Goal: Task Accomplishment & Management: Use online tool/utility

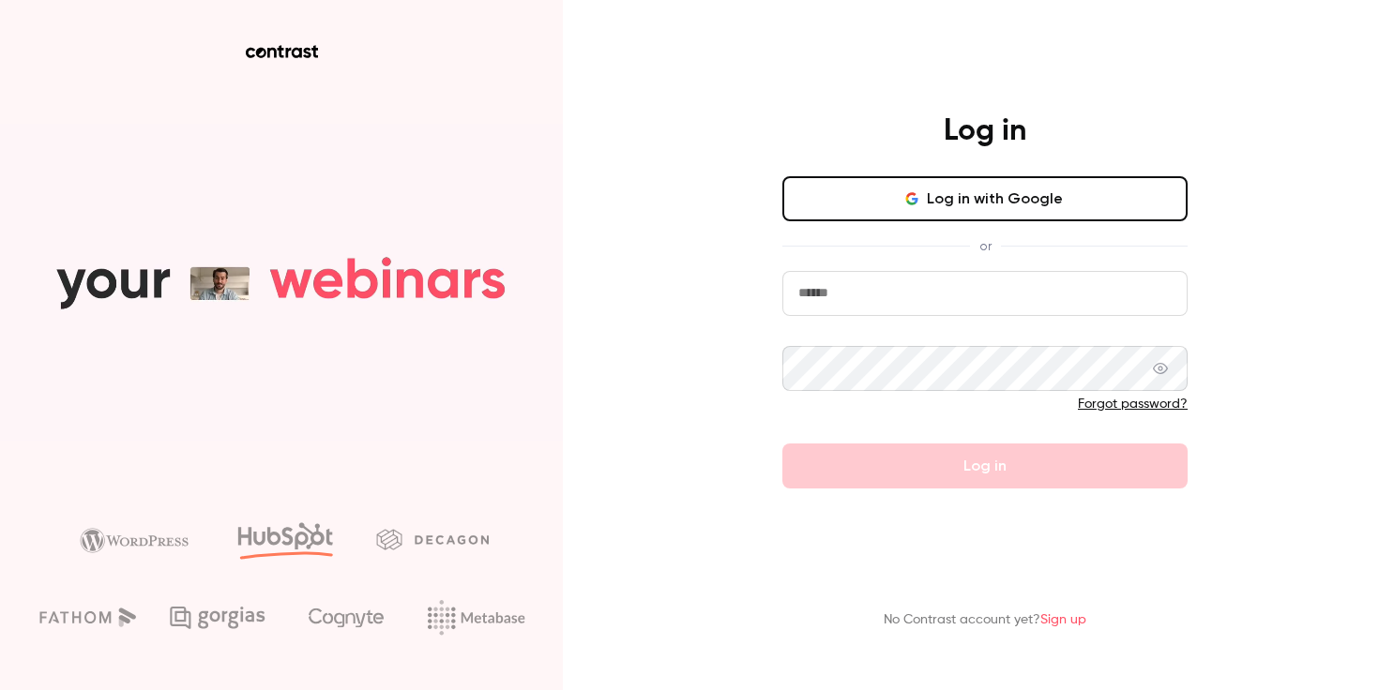
type input "**********"
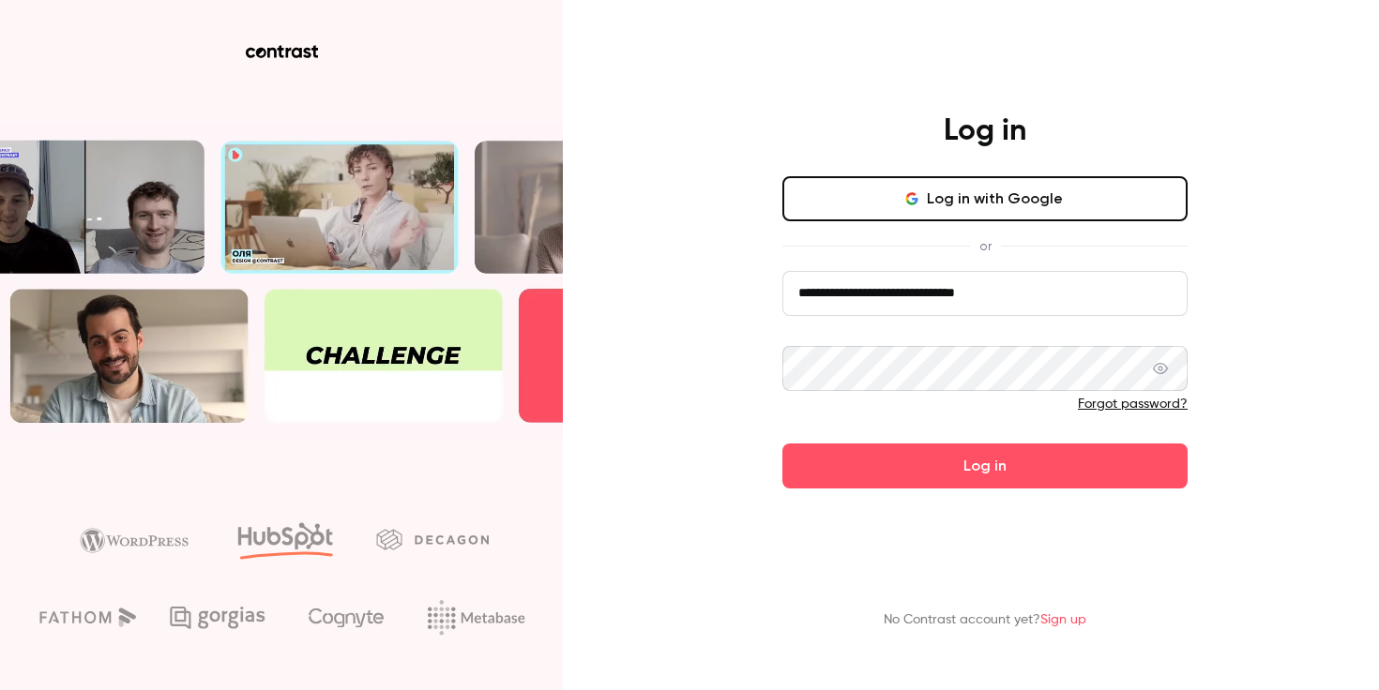
click at [869, 179] on button "Log in with Google" at bounding box center [984, 198] width 405 height 45
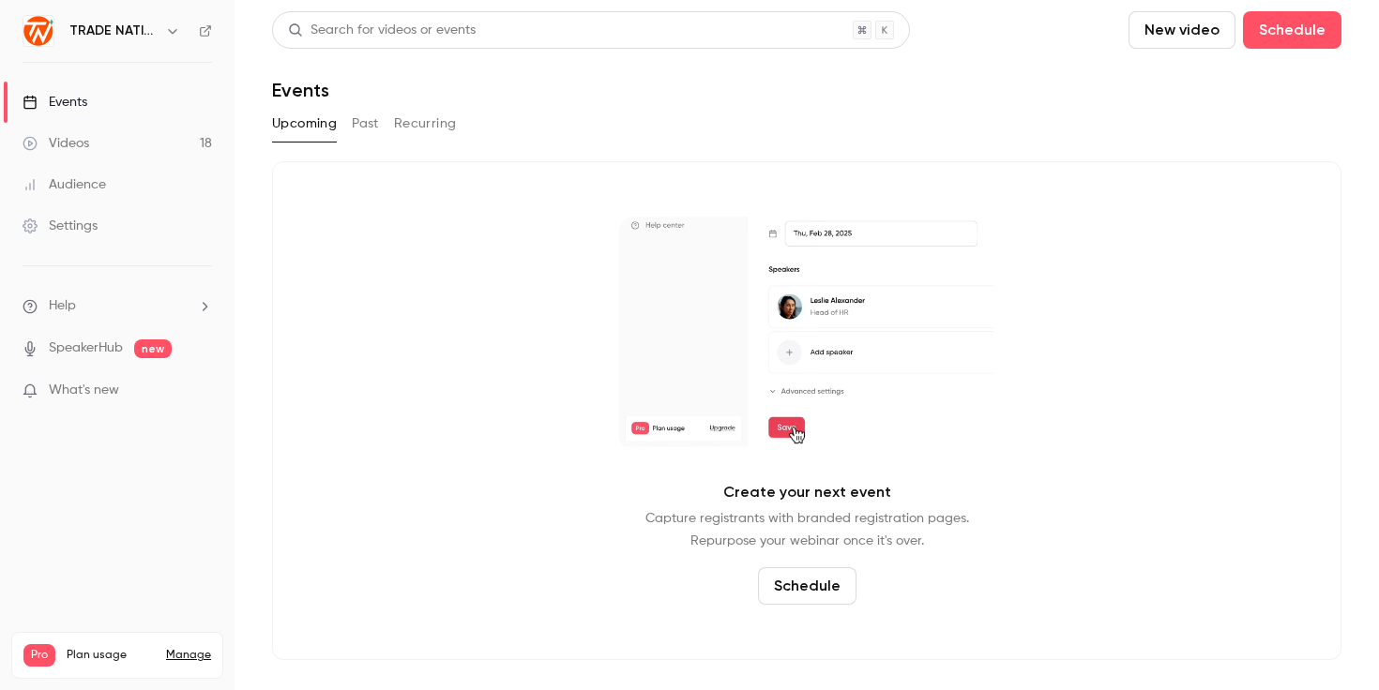
click at [111, 143] on link "Videos 18" at bounding box center [117, 143] width 234 height 41
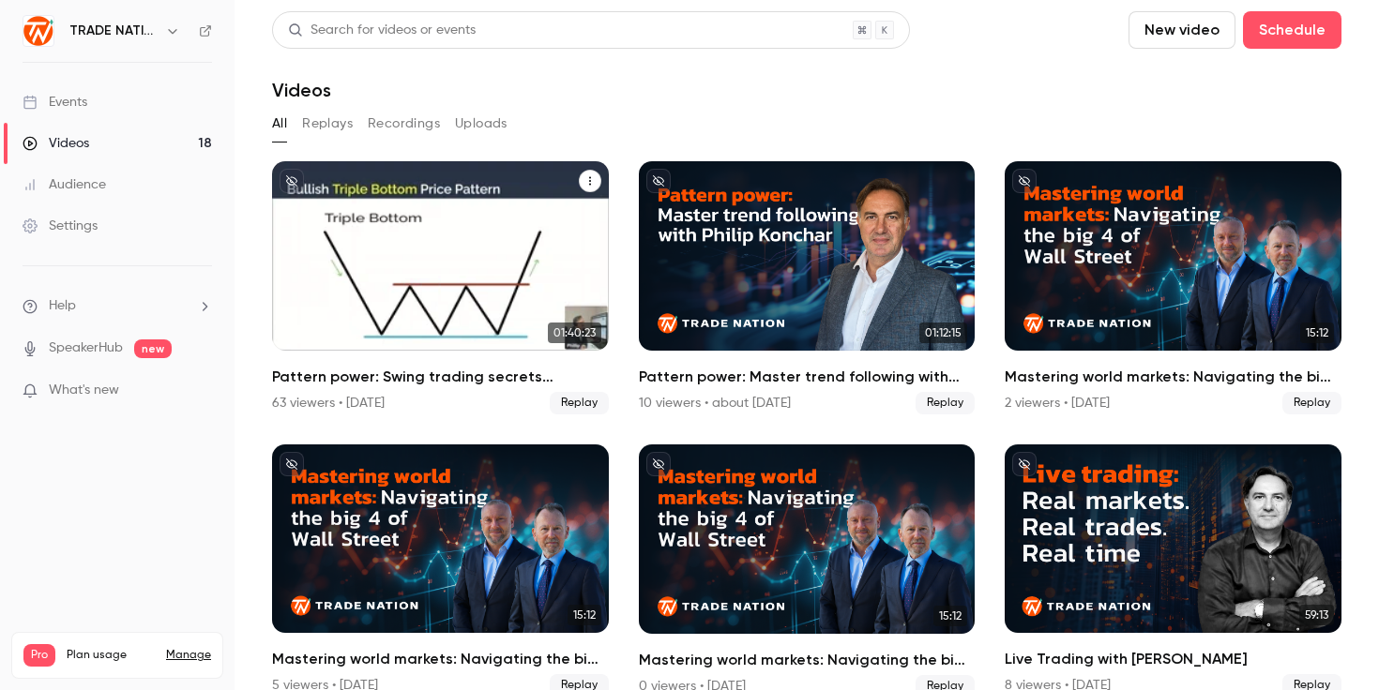
click at [443, 312] on div "Pattern power: Swing trading secrets unlocked" at bounding box center [440, 255] width 337 height 189
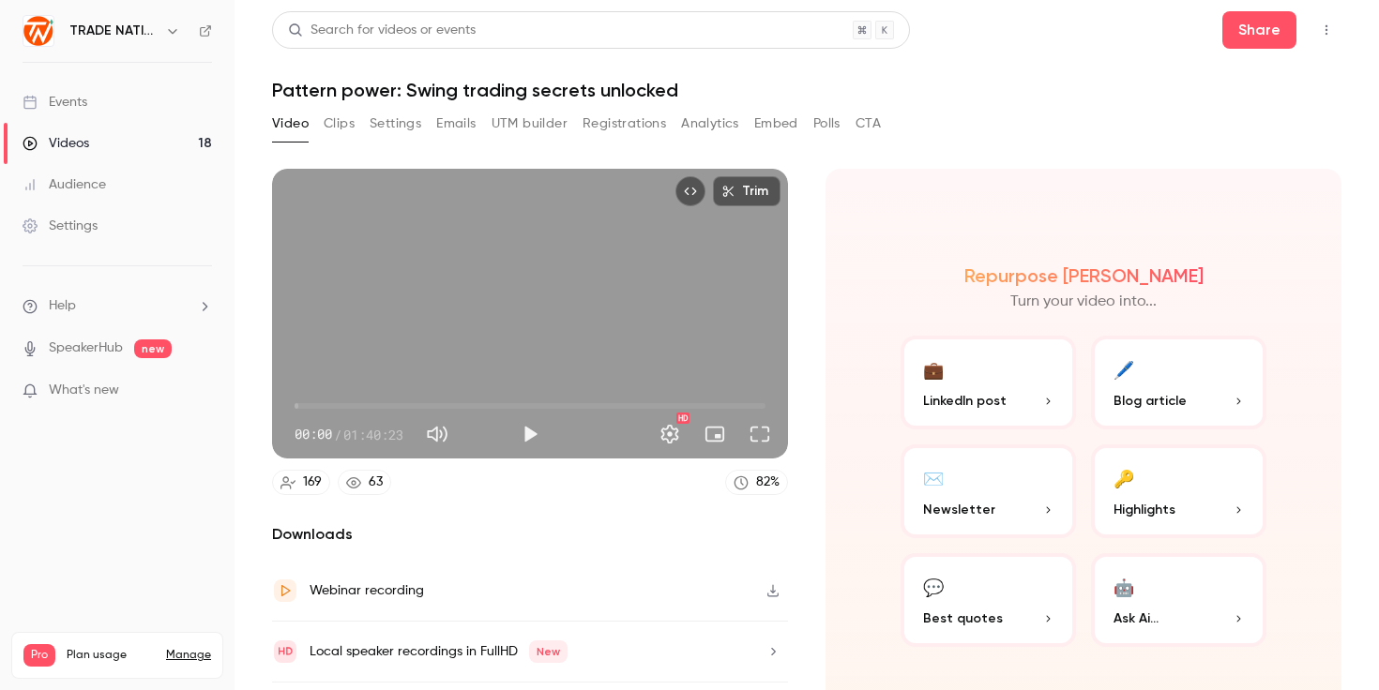
click at [636, 127] on button "Registrations" at bounding box center [623, 124] width 83 height 30
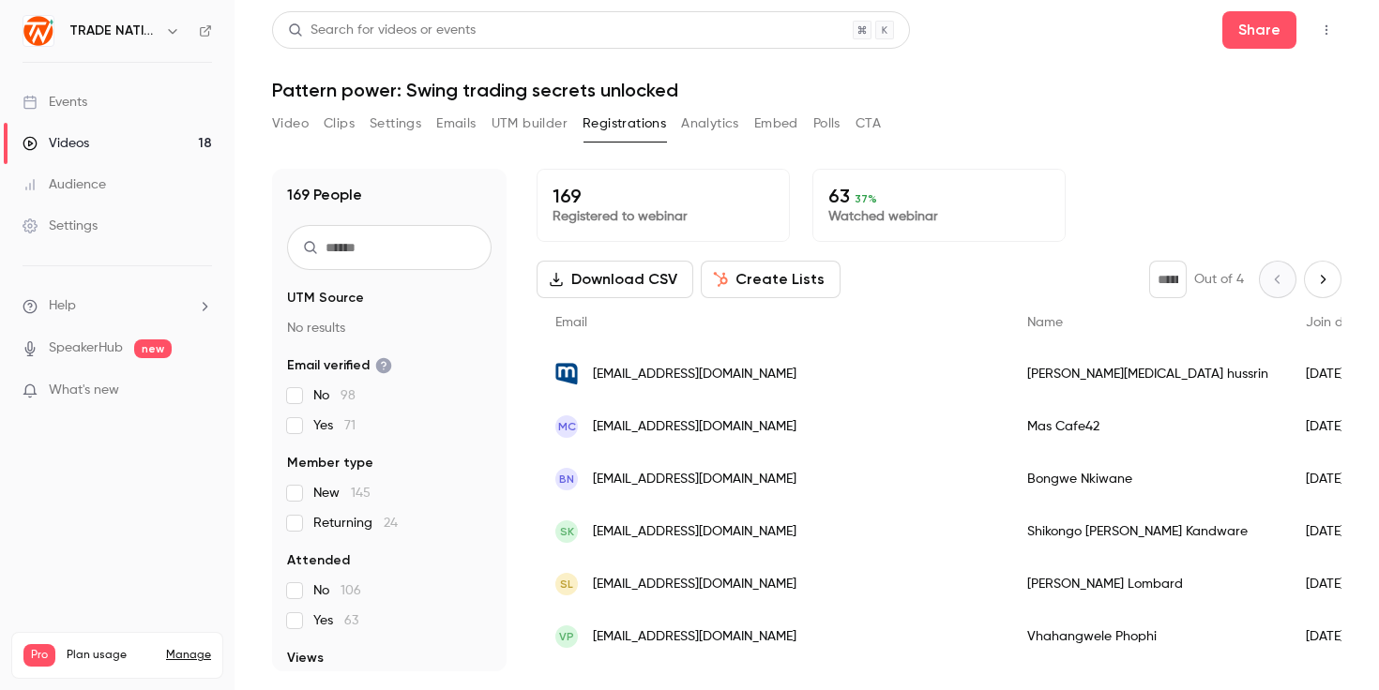
click at [767, 293] on button "Create Lists" at bounding box center [771, 280] width 140 height 38
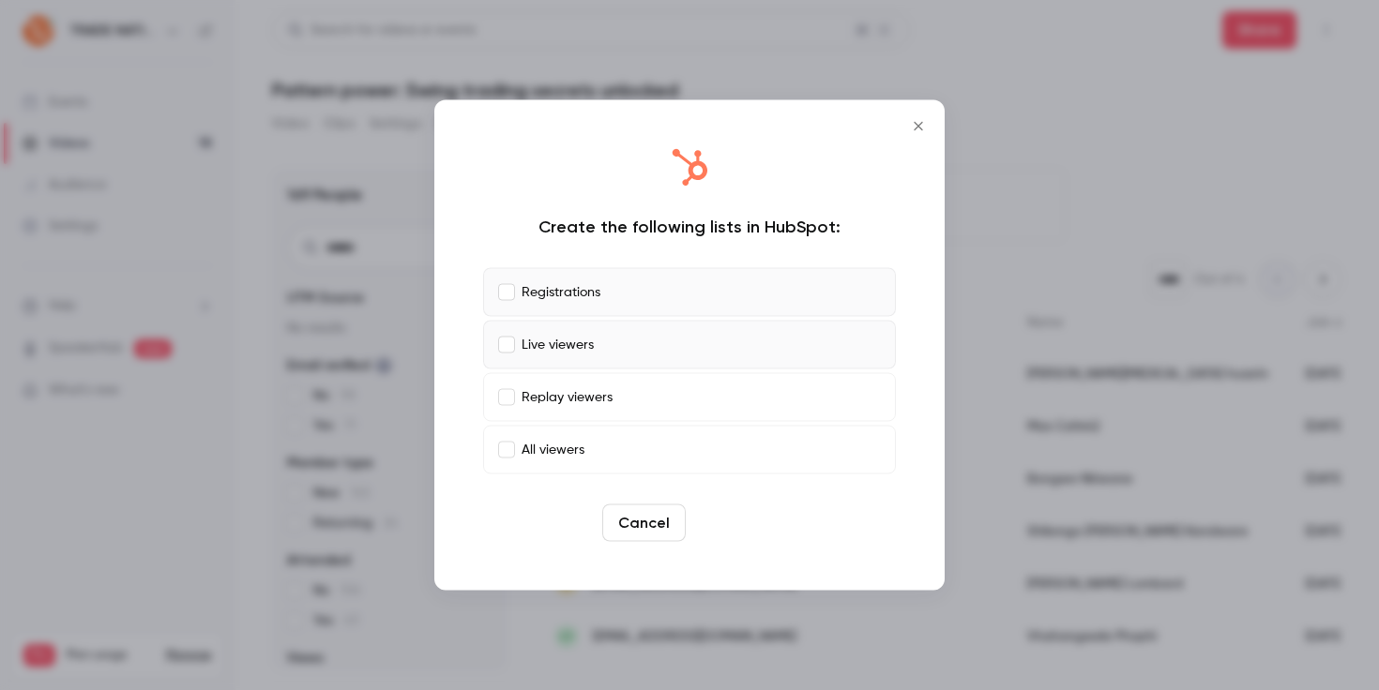
click at [722, 524] on button "Create" at bounding box center [735, 524] width 84 height 38
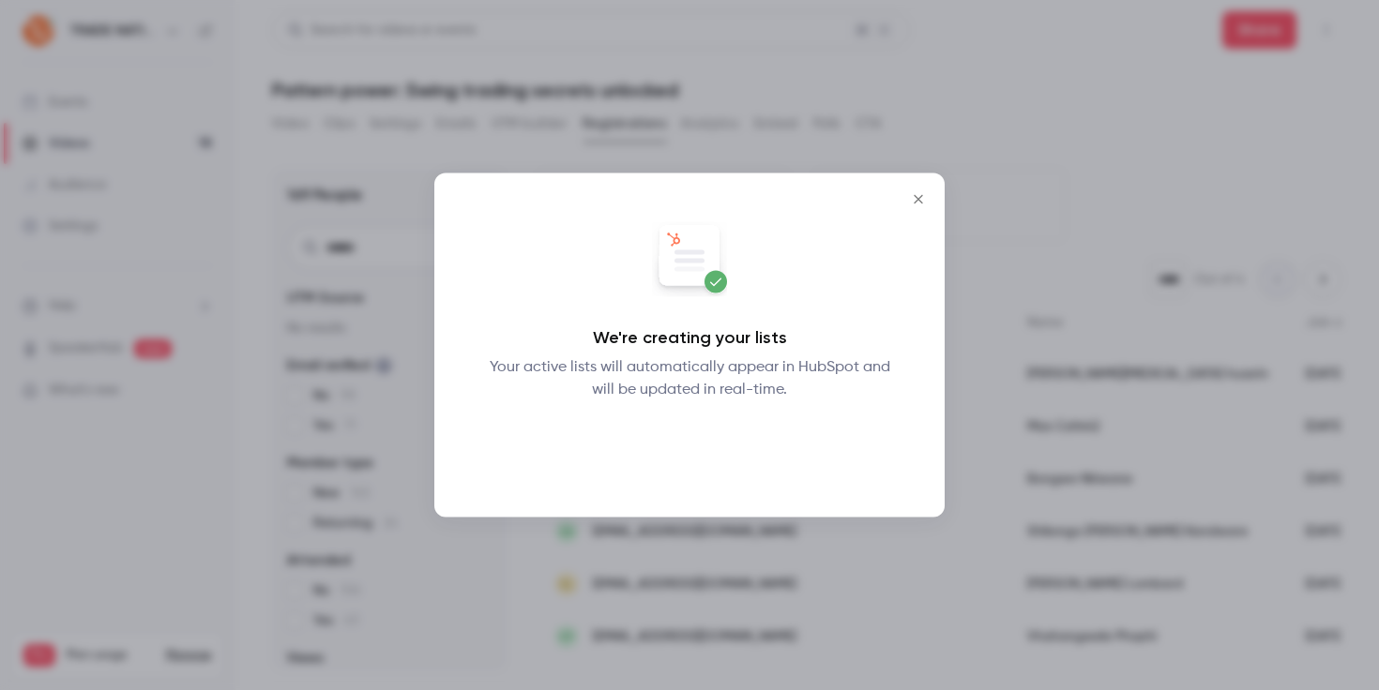
click at [686, 447] on button "Okay" at bounding box center [690, 450] width 68 height 38
